Goal: Information Seeking & Learning: Learn about a topic

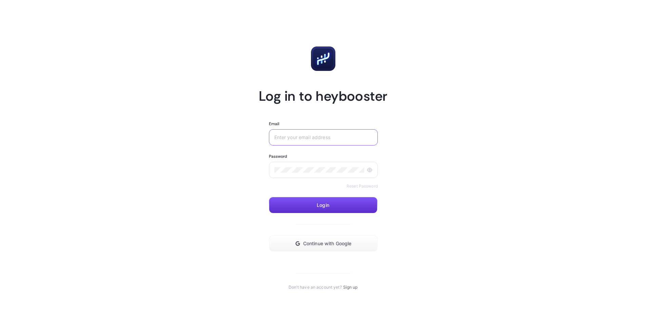
click at [307, 138] on input "Email" at bounding box center [323, 137] width 98 height 5
click at [308, 138] on input "Email" at bounding box center [323, 137] width 98 height 5
click at [333, 135] on input "Email" at bounding box center [323, 137] width 98 height 5
paste input "https://app.heybooster.ai/"
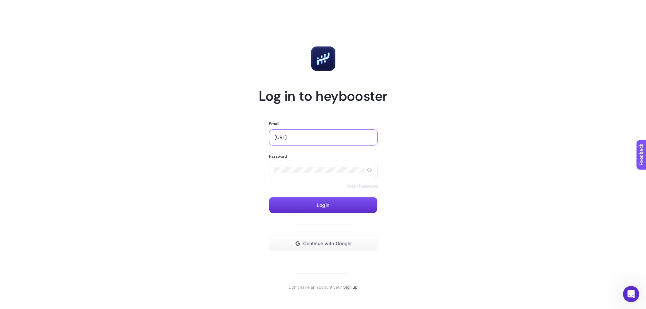
click at [326, 135] on input "https://app.heybooster.ai/" at bounding box center [323, 137] width 98 height 5
click at [326, 134] on div "https://app.heybooster.ai/" at bounding box center [323, 137] width 109 height 16
type input "https://app.heybooster.ai/"
click at [326, 134] on div "https://app.heybooster.ai/" at bounding box center [323, 137] width 109 height 16
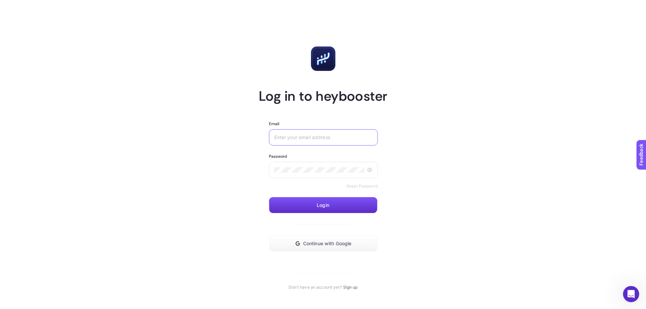
drag, startPoint x: 323, startPoint y: 135, endPoint x: 326, endPoint y: 135, distance: 3.7
click at [326, 135] on input "Email" at bounding box center [323, 137] width 98 height 5
paste input "marketing@webasystems.be"
type input "marketing@webasystems.be"
click at [305, 205] on button "Login" at bounding box center [323, 205] width 109 height 16
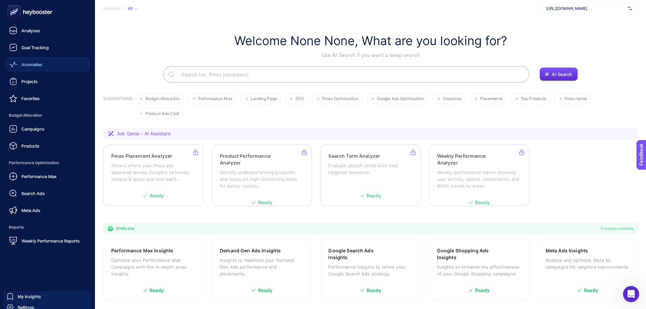
click at [40, 63] on span "Anomalies" at bounding box center [31, 64] width 21 height 5
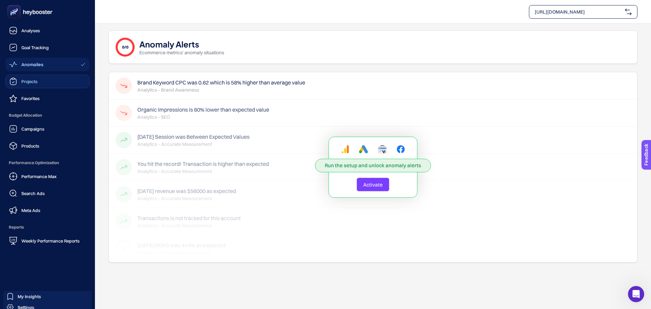
click at [37, 83] on span "Projects" at bounding box center [29, 81] width 16 height 5
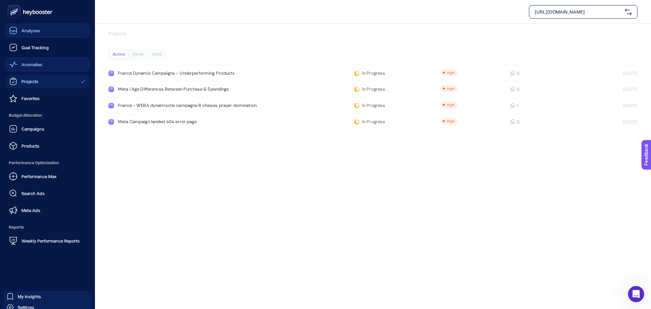
click at [42, 30] on link "Analyses" at bounding box center [47, 31] width 84 height 14
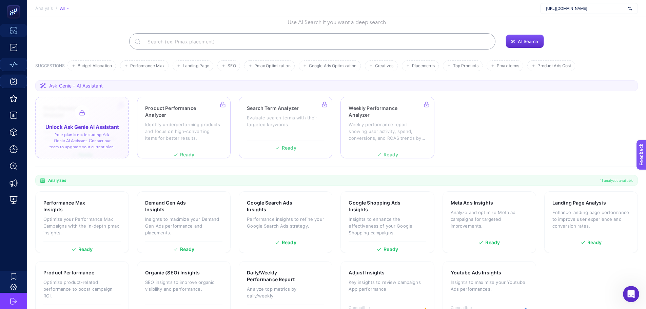
scroll to position [21, 0]
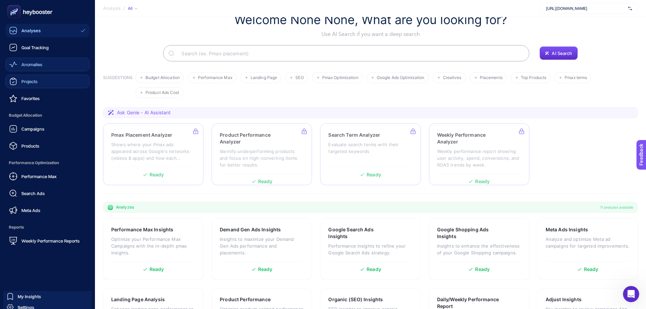
click at [39, 64] on span "Anomalies" at bounding box center [31, 64] width 21 height 5
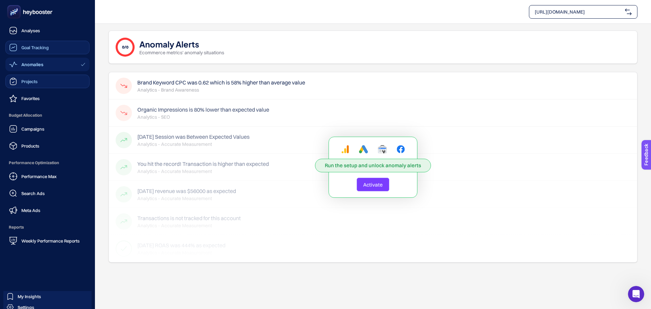
click at [26, 46] on span "Goal Tracking" at bounding box center [34, 47] width 27 height 5
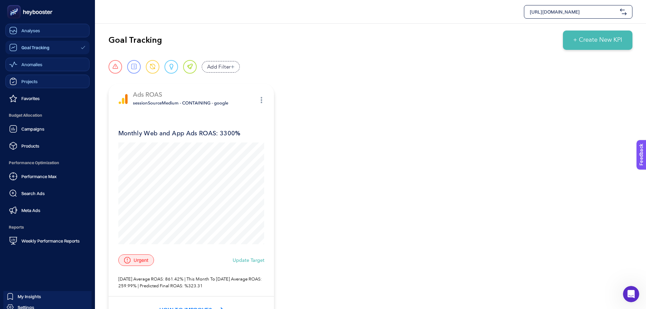
click at [11, 28] on icon at bounding box center [13, 30] width 8 height 8
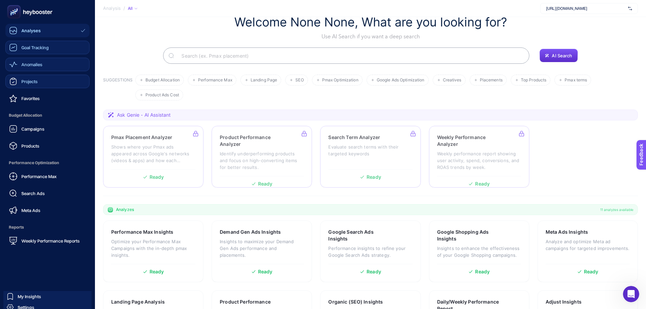
scroll to position [21, 0]
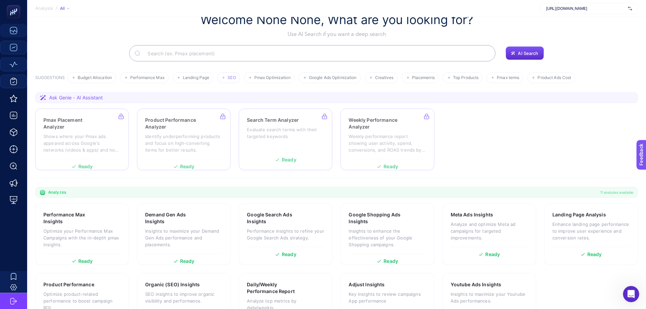
click at [244, 81] on li "SEO" at bounding box center [269, 77] width 51 height 11
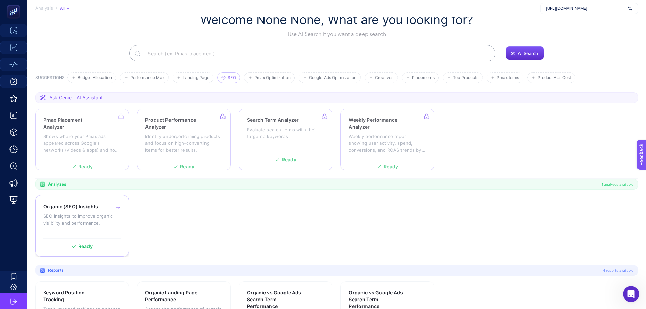
click at [99, 212] on div "Organic (SEO) Insights SEO insights to improve organic visibility and performan…" at bounding box center [81, 219] width 77 height 32
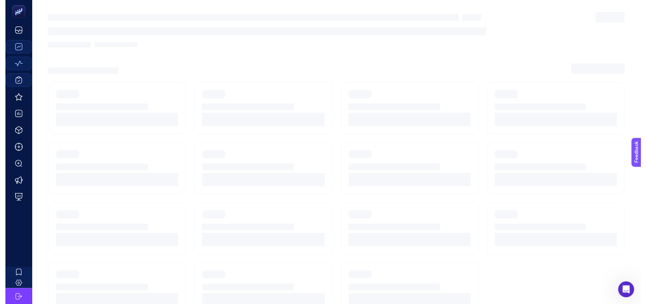
scroll to position [5, 0]
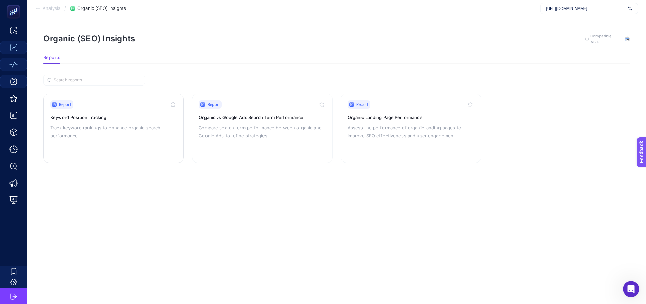
click at [125, 117] on div "Report Keyword Position Tracking Track keyword rankings to enhance organic sear…" at bounding box center [113, 128] width 127 height 56
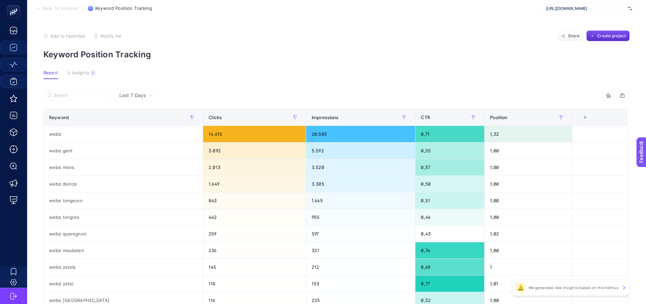
click at [77, 76] on button "Insights 7" at bounding box center [81, 74] width 30 height 9
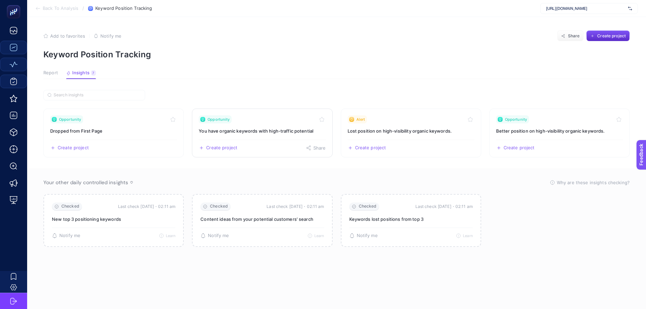
click at [260, 129] on h3 "You have organic keywords with high-traffic potential" at bounding box center [262, 131] width 127 height 7
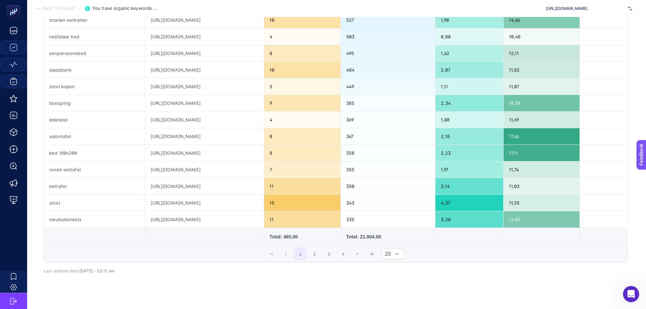
scroll to position [237, 0]
